Goal: Task Accomplishment & Management: Manage account settings

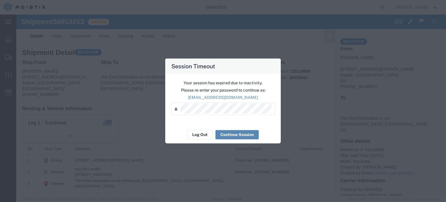
click at [229, 132] on button "Continue Session" at bounding box center [236, 134] width 43 height 9
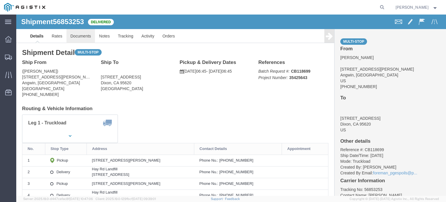
click link "Documents"
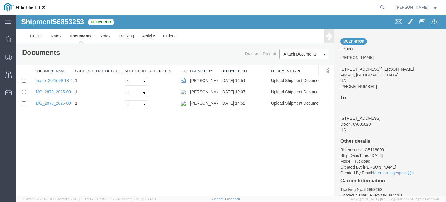
click at [328, 36] on icon at bounding box center [328, 36] width 7 height 8
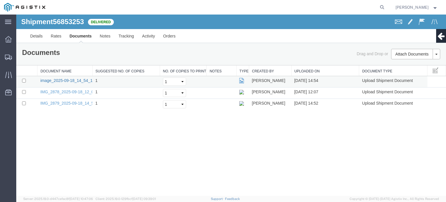
click at [67, 78] on link "image_2025-09-18_14_54_12.jpg" at bounding box center [70, 80] width 61 height 5
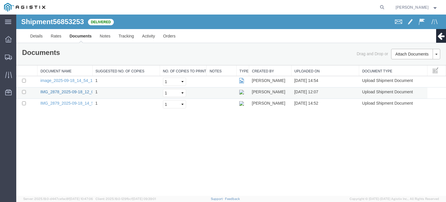
click at [79, 89] on link "IMG_2878_2025-09-18_12_07_08.jpeg" at bounding box center [75, 91] width 71 height 5
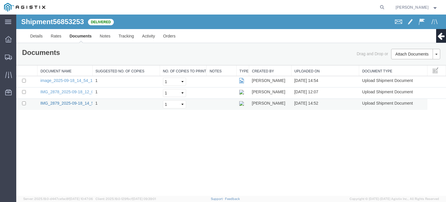
drag, startPoint x: 90, startPoint y: 102, endPoint x: 86, endPoint y: 103, distance: 3.9
click at [89, 102] on link "IMG_2879_2025-09-18_14_52_49.jpeg" at bounding box center [75, 103] width 71 height 5
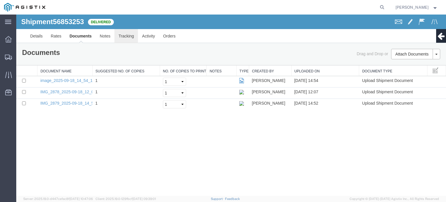
click at [123, 38] on link "Tracking" at bounding box center [125, 36] width 23 height 14
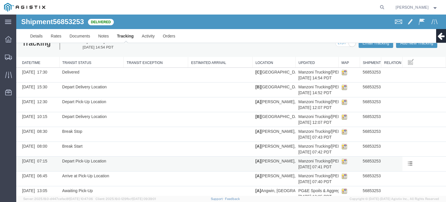
scroll to position [21, 0]
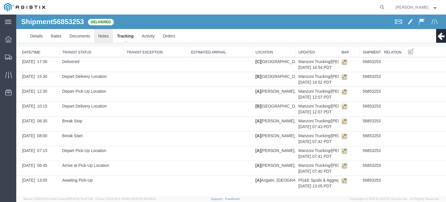
click at [96, 35] on link "Notes" at bounding box center [103, 36] width 19 height 14
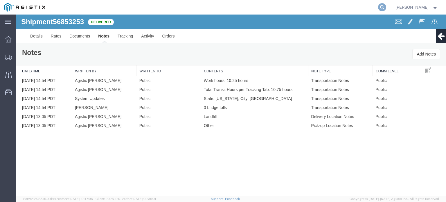
click at [381, 5] on icon at bounding box center [382, 7] width 8 height 8
type input "56853250"
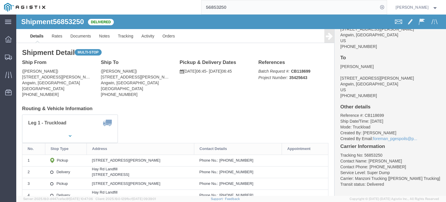
scroll to position [43, 0]
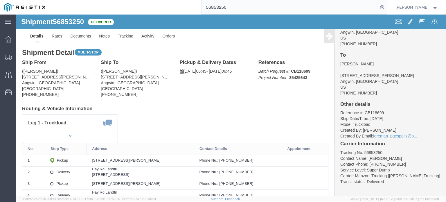
click icon
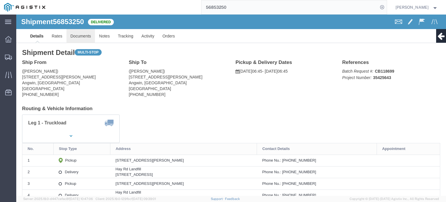
click link "Documents"
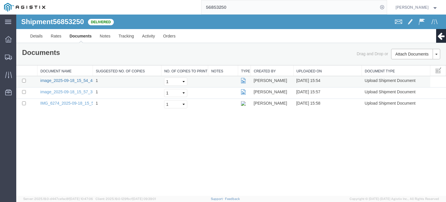
click at [81, 80] on link "image_2025-09-18_15_54_48.jpg" at bounding box center [70, 80] width 61 height 5
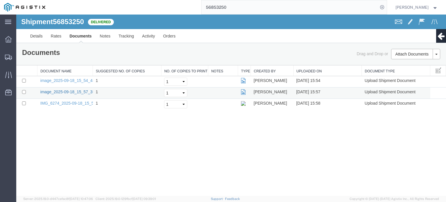
click at [80, 93] on link "image_2025-09-18_15_57_35.jpg" at bounding box center [70, 91] width 61 height 5
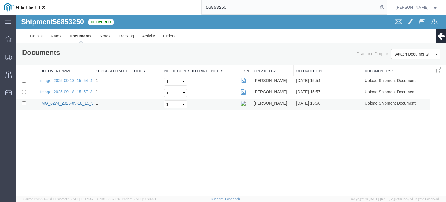
click at [78, 102] on link "IMG_6274_2025-09-18_15_58_33.jpeg" at bounding box center [75, 103] width 71 height 5
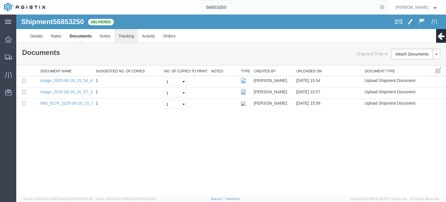
click at [122, 37] on link "Tracking" at bounding box center [125, 36] width 23 height 14
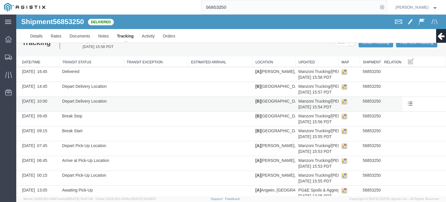
scroll to position [21, 0]
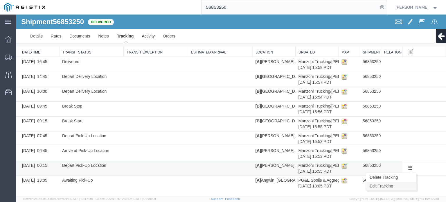
click at [397, 187] on link "Edit Tracking" at bounding box center [391, 185] width 50 height 9
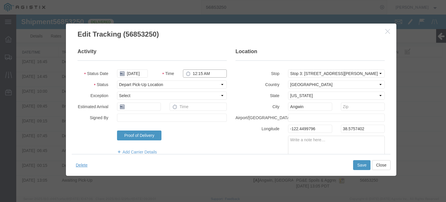
click at [209, 75] on input "12:15 AM" at bounding box center [205, 73] width 44 height 8
click at [207, 72] on input "12:15 AM" at bounding box center [205, 73] width 44 height 8
type input "12:15 PM"
click at [358, 166] on button "Save" at bounding box center [361, 165] width 17 height 10
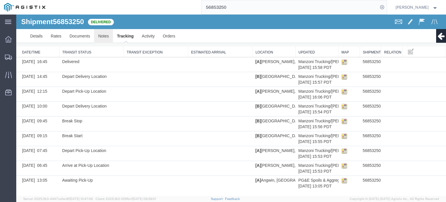
click at [98, 35] on link "Notes" at bounding box center [103, 36] width 19 height 14
